Goal: Information Seeking & Learning: Understand process/instructions

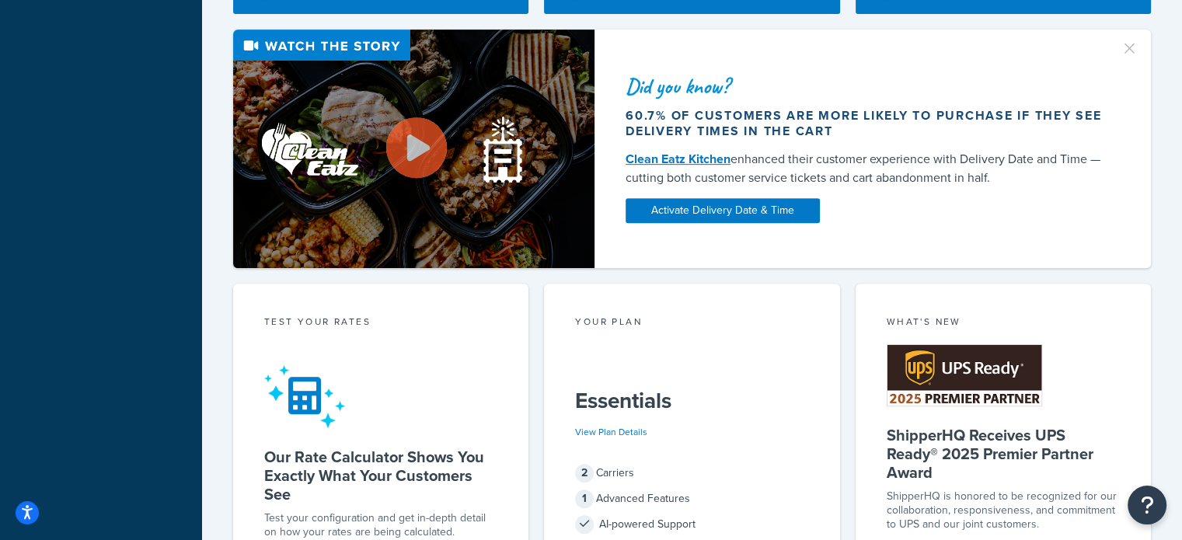
scroll to position [466, 0]
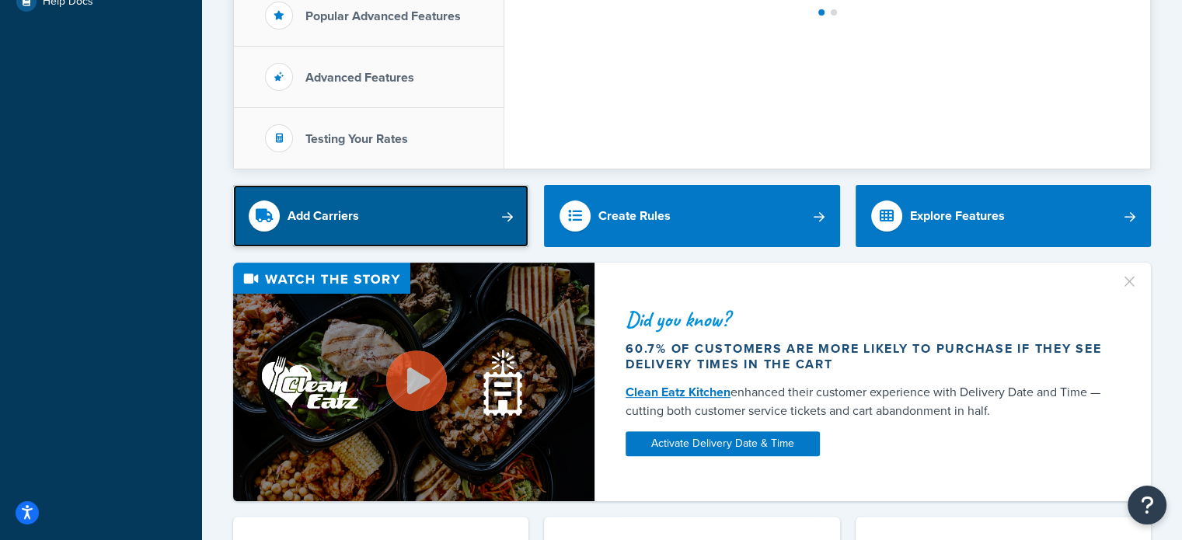
click at [501, 216] on link "Add Carriers" at bounding box center [380, 216] width 295 height 62
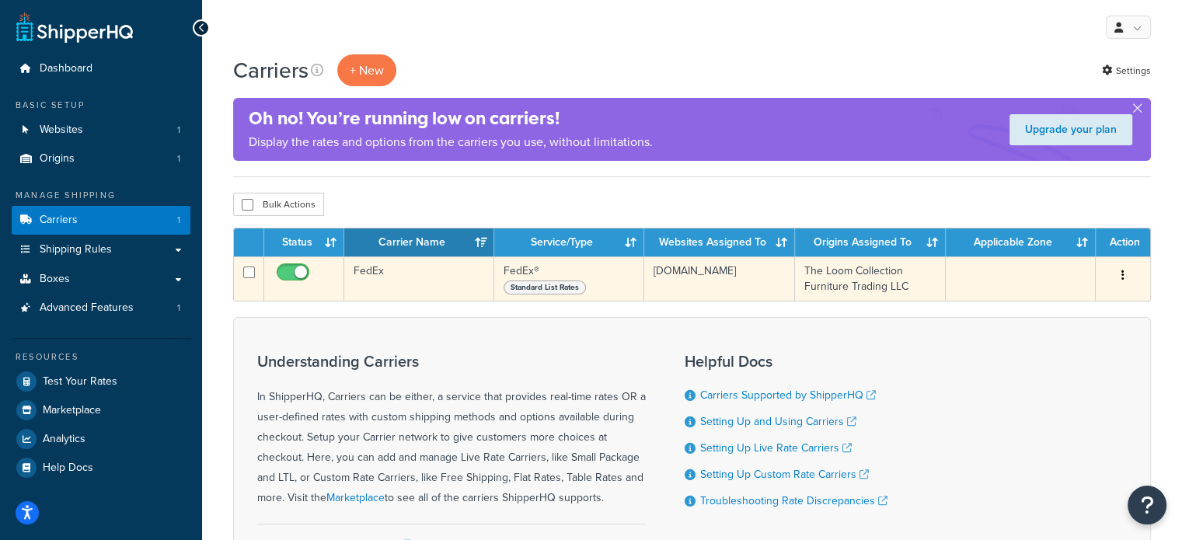
click at [1120, 270] on button "button" at bounding box center [1123, 275] width 22 height 25
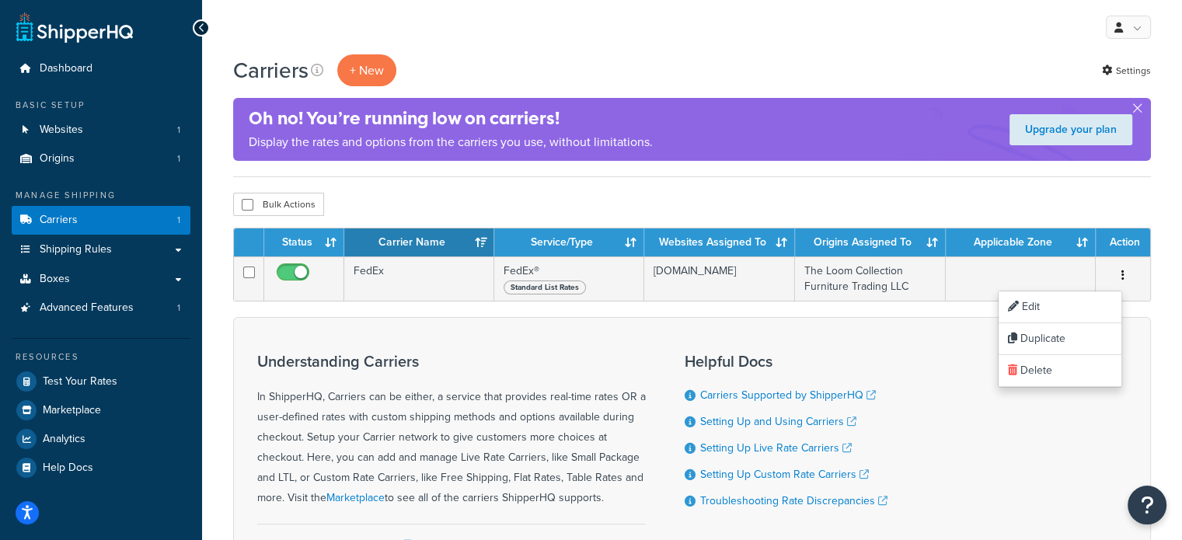
click at [1181, 318] on div "Carriers + New Settings Oh no! You’re running low on carriers! Display the rate…" at bounding box center [692, 356] width 980 height 604
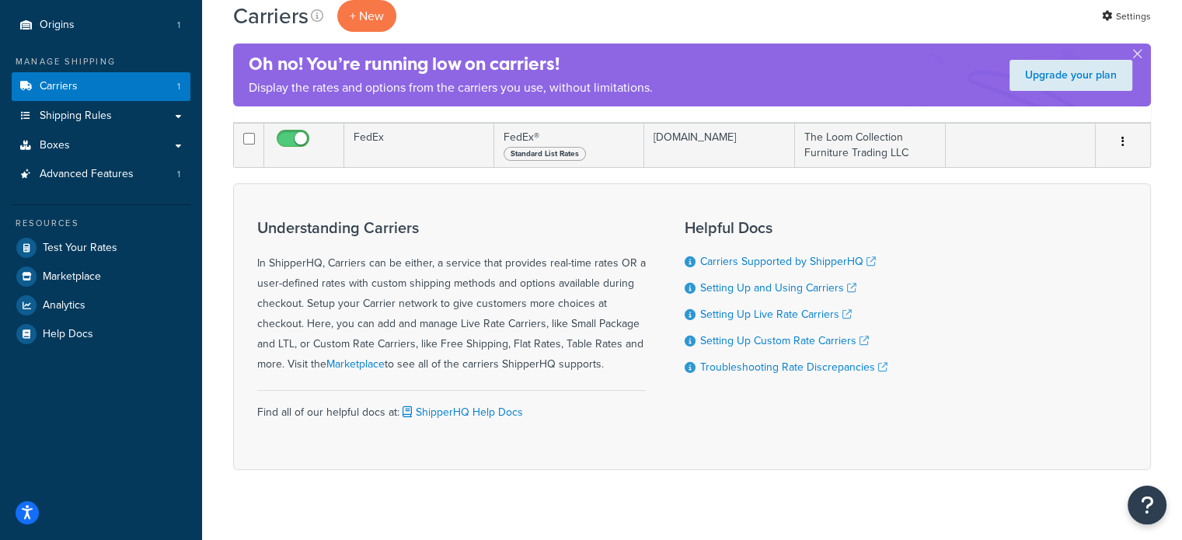
scroll to position [157, 0]
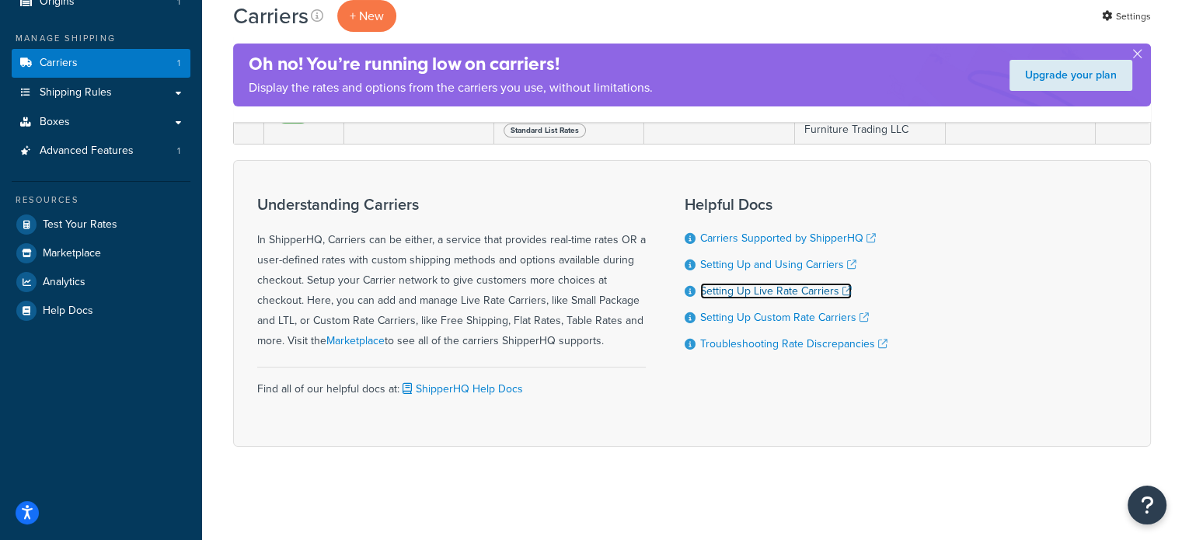
click at [771, 298] on link "Setting Up Live Rate Carriers" at bounding box center [776, 291] width 152 height 16
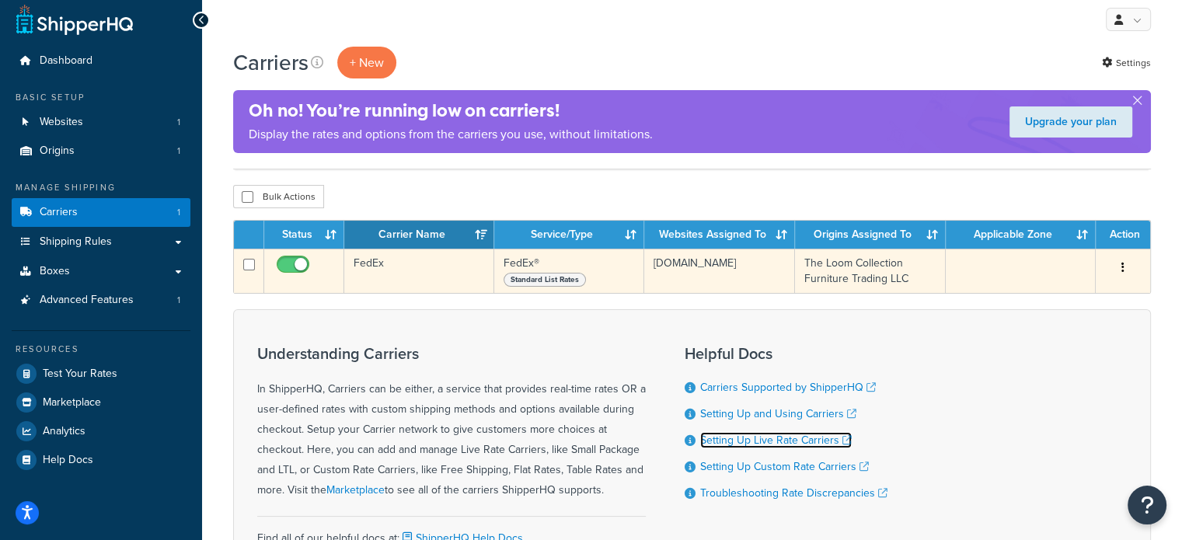
scroll to position [0, 0]
